Goal: Information Seeking & Learning: Learn about a topic

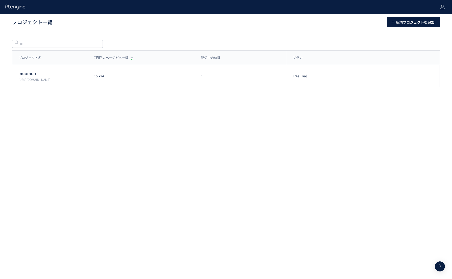
click at [45, 81] on p "[URL][DOMAIN_NAME]" at bounding box center [53, 79] width 70 height 4
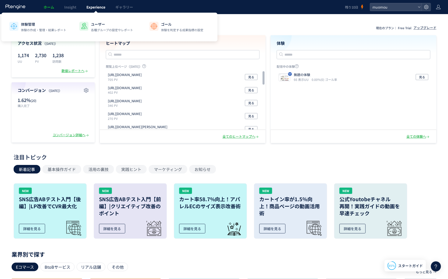
click at [97, 6] on span "Experience" at bounding box center [95, 7] width 19 height 5
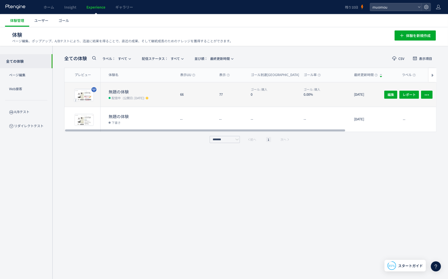
click at [130, 88] on div "無題の体験 配信中 (公開日: 2025/08/12)" at bounding box center [139, 94] width 76 height 24
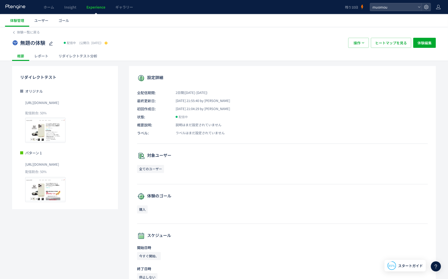
click at [39, 56] on div "レポート" at bounding box center [41, 56] width 24 height 10
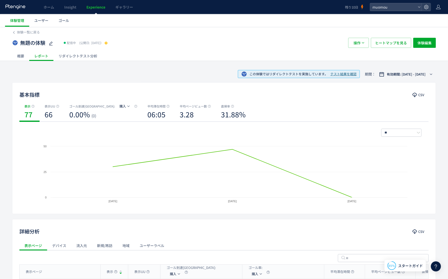
click at [348, 74] on span "テスト結果を確認" at bounding box center [344, 74] width 26 height 5
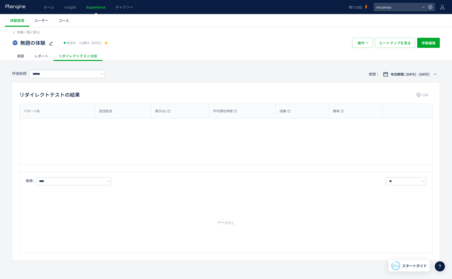
type input "**"
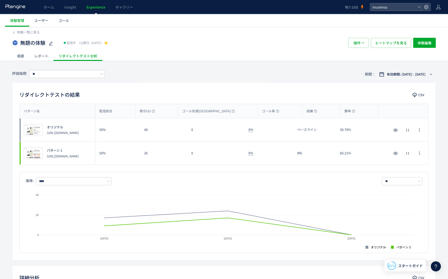
click at [35, 54] on div "レポート" at bounding box center [41, 56] width 24 height 10
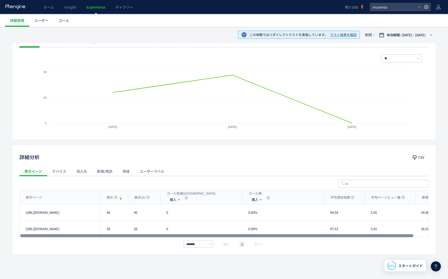
drag, startPoint x: 320, startPoint y: 235, endPoint x: 260, endPoint y: 233, distance: 59.5
click at [260, 234] on div at bounding box center [217, 235] width 394 height 3
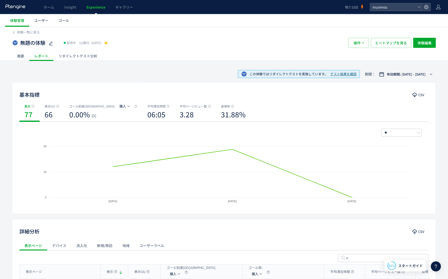
click at [22, 56] on div "概要" at bounding box center [20, 56] width 17 height 10
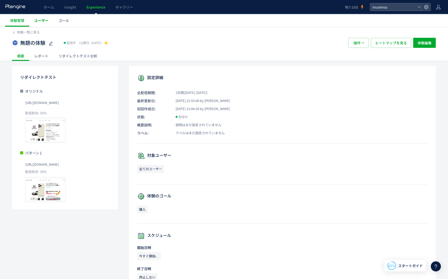
click at [45, 19] on span "ユーザー" at bounding box center [41, 20] width 14 height 5
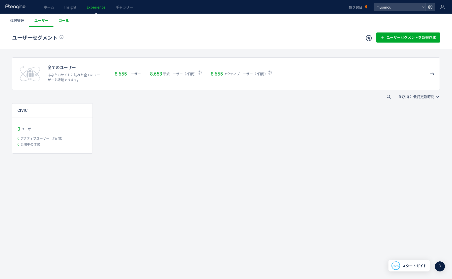
click at [66, 24] on link "ゴール" at bounding box center [63, 20] width 21 height 13
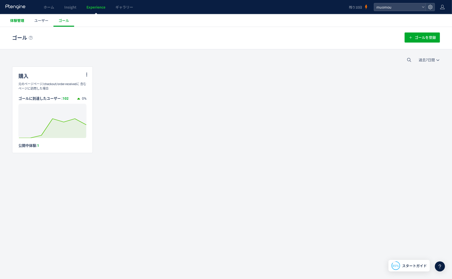
click at [19, 23] on link "体験管理" at bounding box center [17, 20] width 24 height 13
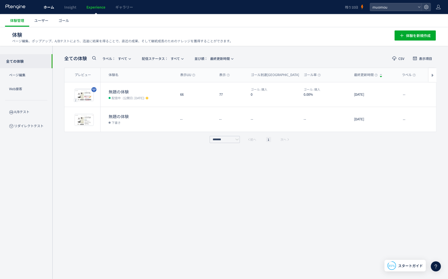
click at [51, 7] on span "ホーム" at bounding box center [49, 7] width 11 height 5
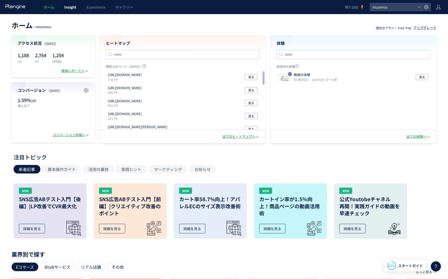
click at [68, 7] on span "Insight" at bounding box center [70, 7] width 12 height 5
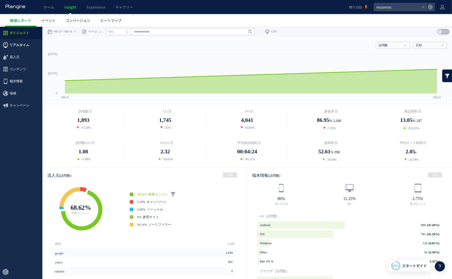
click at [19, 46] on span "リアルタイム" at bounding box center [20, 45] width 20 height 12
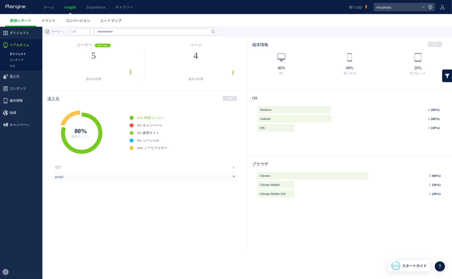
click at [18, 57] on link "コンテンツ" at bounding box center [21, 60] width 42 height 6
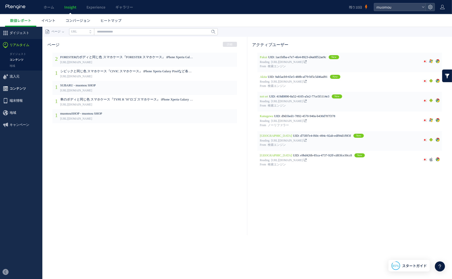
click at [12, 87] on span "コンテンツ" at bounding box center [18, 88] width 16 height 12
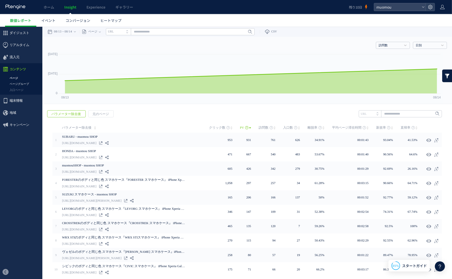
click at [15, 85] on link "ページグループ" at bounding box center [21, 84] width 42 height 6
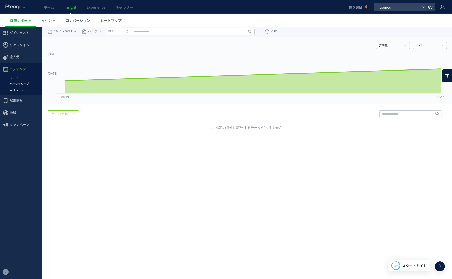
click at [16, 91] on link "入口ページ" at bounding box center [21, 90] width 42 height 6
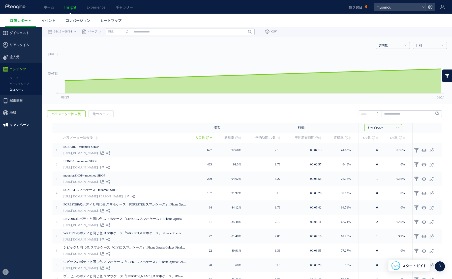
click at [13, 127] on span "キャンペーン" at bounding box center [20, 125] width 20 height 12
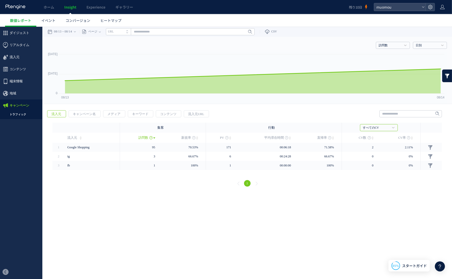
click at [14, 115] on link "トラフィック" at bounding box center [21, 114] width 42 height 6
click at [13, 93] on span "地域" at bounding box center [13, 93] width 7 height 12
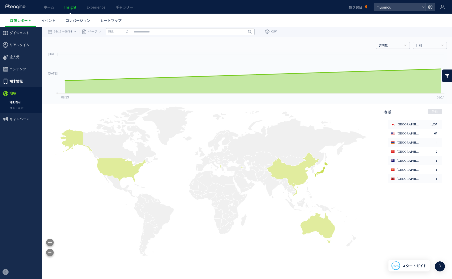
click at [14, 82] on span "端末情報" at bounding box center [16, 81] width 13 height 12
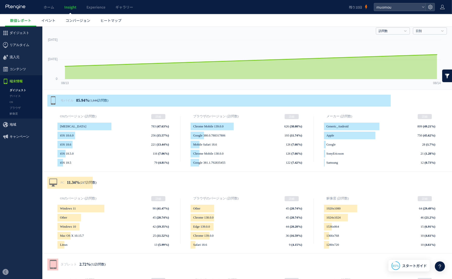
scroll to position [25, 0]
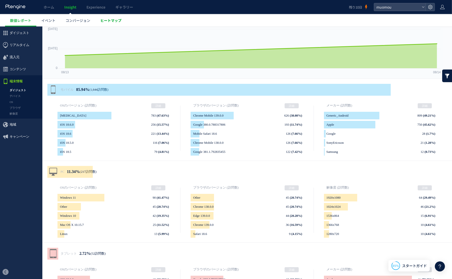
click at [115, 19] on span "ヒートマップ" at bounding box center [110, 20] width 21 height 5
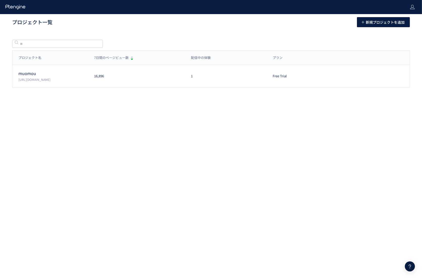
click at [32, 79] on p "[URL][DOMAIN_NAME]" at bounding box center [53, 79] width 70 height 4
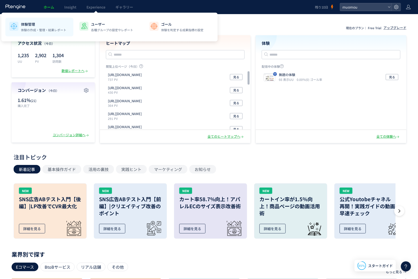
click at [32, 25] on p "体験管理" at bounding box center [43, 24] width 45 height 5
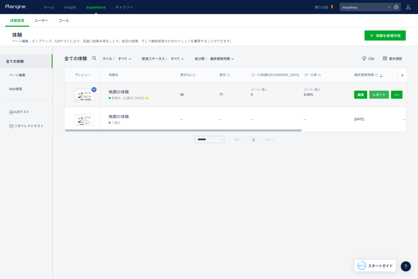
click at [376, 94] on span "レポート" at bounding box center [379, 95] width 13 height 8
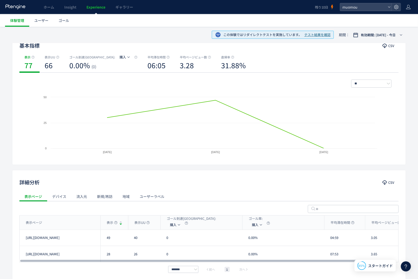
drag, startPoint x: 300, startPoint y: 261, endPoint x: 211, endPoint y: 240, distance: 91.2
click at [243, 261] on div at bounding box center [189, 261] width 338 height 3
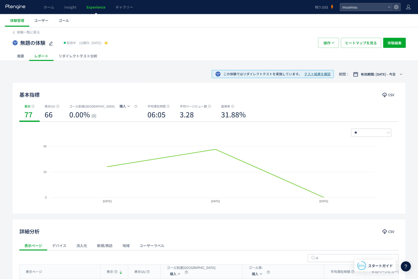
click at [85, 55] on div "リダイレクトテスト分析" at bounding box center [77, 56] width 49 height 10
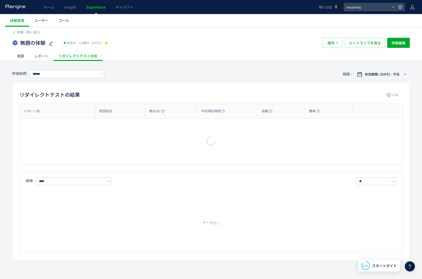
type input "**"
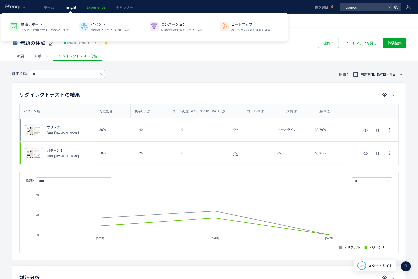
click at [77, 5] on link "Insight" at bounding box center [70, 7] width 22 height 14
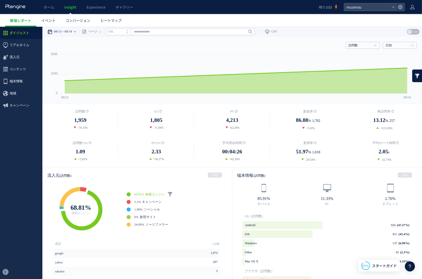
click at [79, 31] on div "08/13 08/14" at bounding box center [63, 31] width 32 height 10
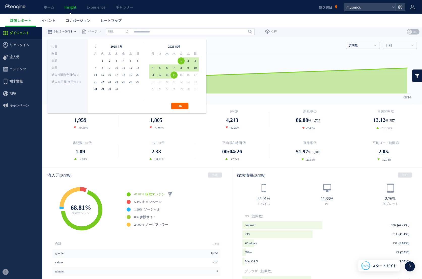
click at [181, 108] on button "OK" at bounding box center [179, 106] width 17 height 7
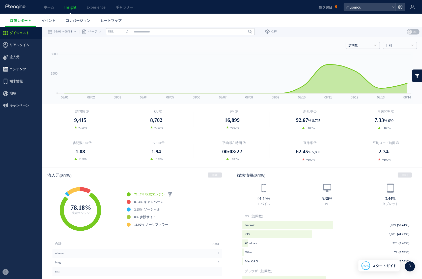
click at [15, 68] on span "コンテンツ" at bounding box center [18, 69] width 16 height 12
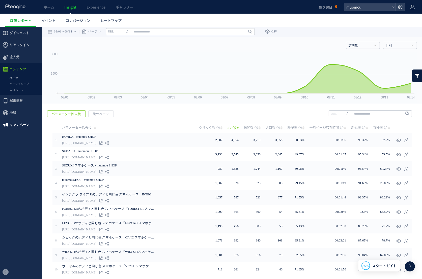
click at [14, 121] on span "キャンペーン" at bounding box center [20, 125] width 20 height 12
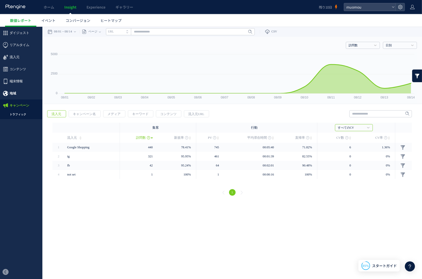
click at [15, 92] on span "地域" at bounding box center [13, 93] width 7 height 12
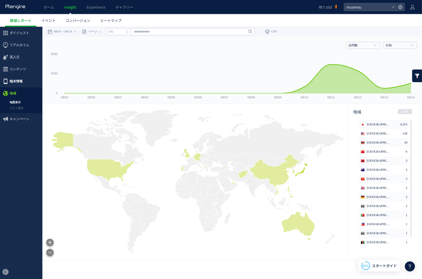
click at [14, 81] on span "端末情報" at bounding box center [16, 81] width 13 height 12
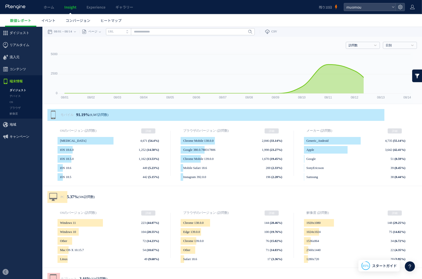
click at [14, 67] on span "コンテンツ" at bounding box center [18, 69] width 16 height 12
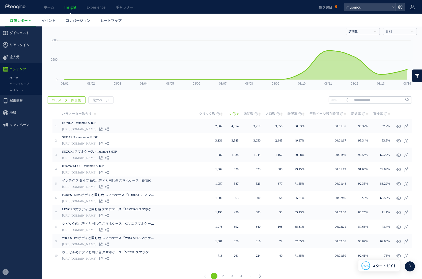
scroll to position [17, 0]
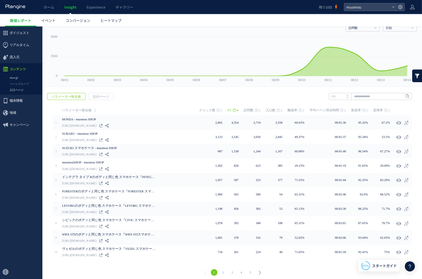
click at [16, 91] on link "入口ページ" at bounding box center [21, 90] width 42 height 6
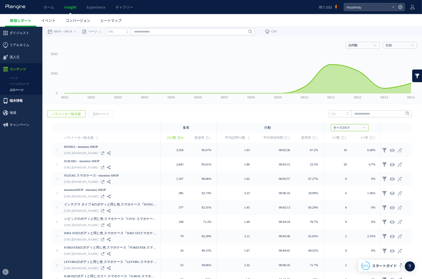
click at [16, 100] on span "端末情報" at bounding box center [16, 101] width 13 height 12
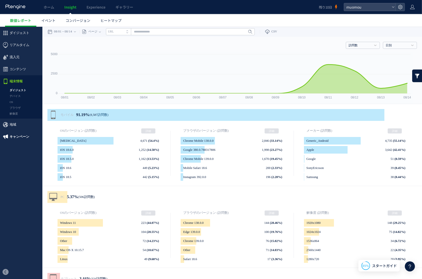
click at [19, 135] on span "キャンペーン" at bounding box center [20, 137] width 20 height 12
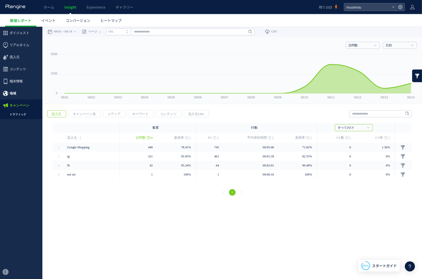
click at [14, 94] on span "地域" at bounding box center [13, 93] width 7 height 12
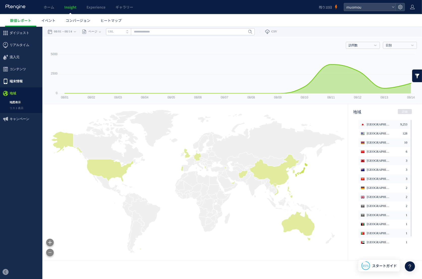
click at [15, 83] on span "端末情報" at bounding box center [16, 81] width 13 height 12
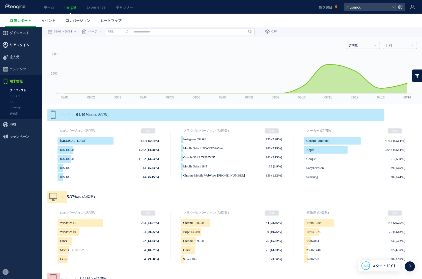
click at [22, 43] on span "リアルタイム" at bounding box center [20, 45] width 20 height 12
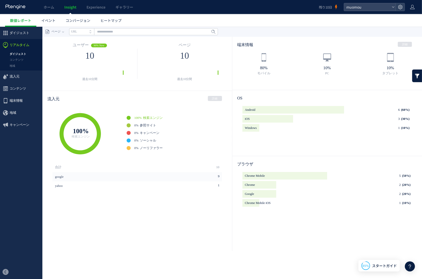
click at [20, 52] on link "ダイジェスト" at bounding box center [21, 54] width 42 height 6
